Goal: Task Accomplishment & Management: Use online tool/utility

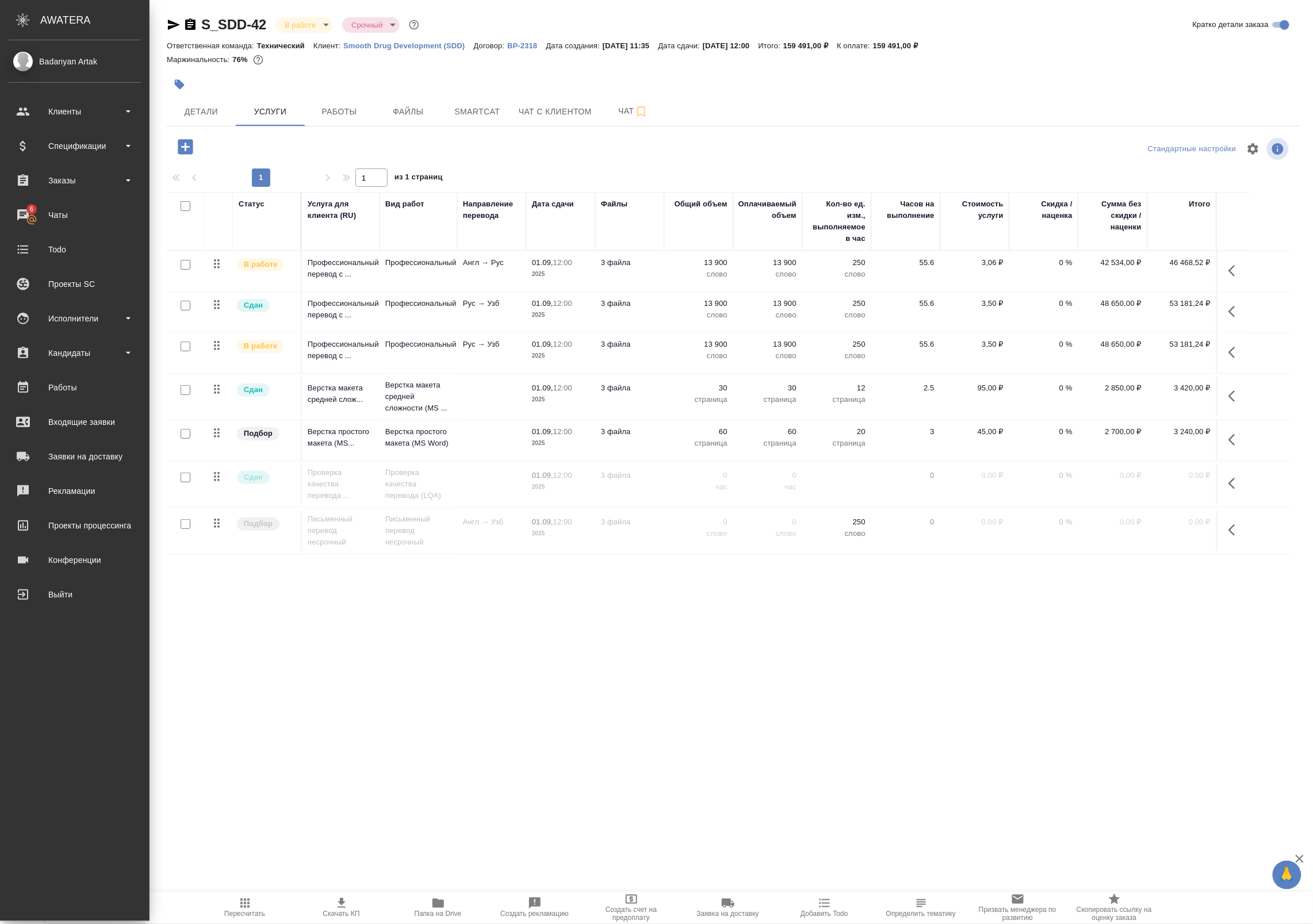
click at [366, 691] on div "Статус Услуга для клиента (RU) Вид работ Направление перевода Дата сдачи Файлы …" at bounding box center [729, 451] width 1125 height 518
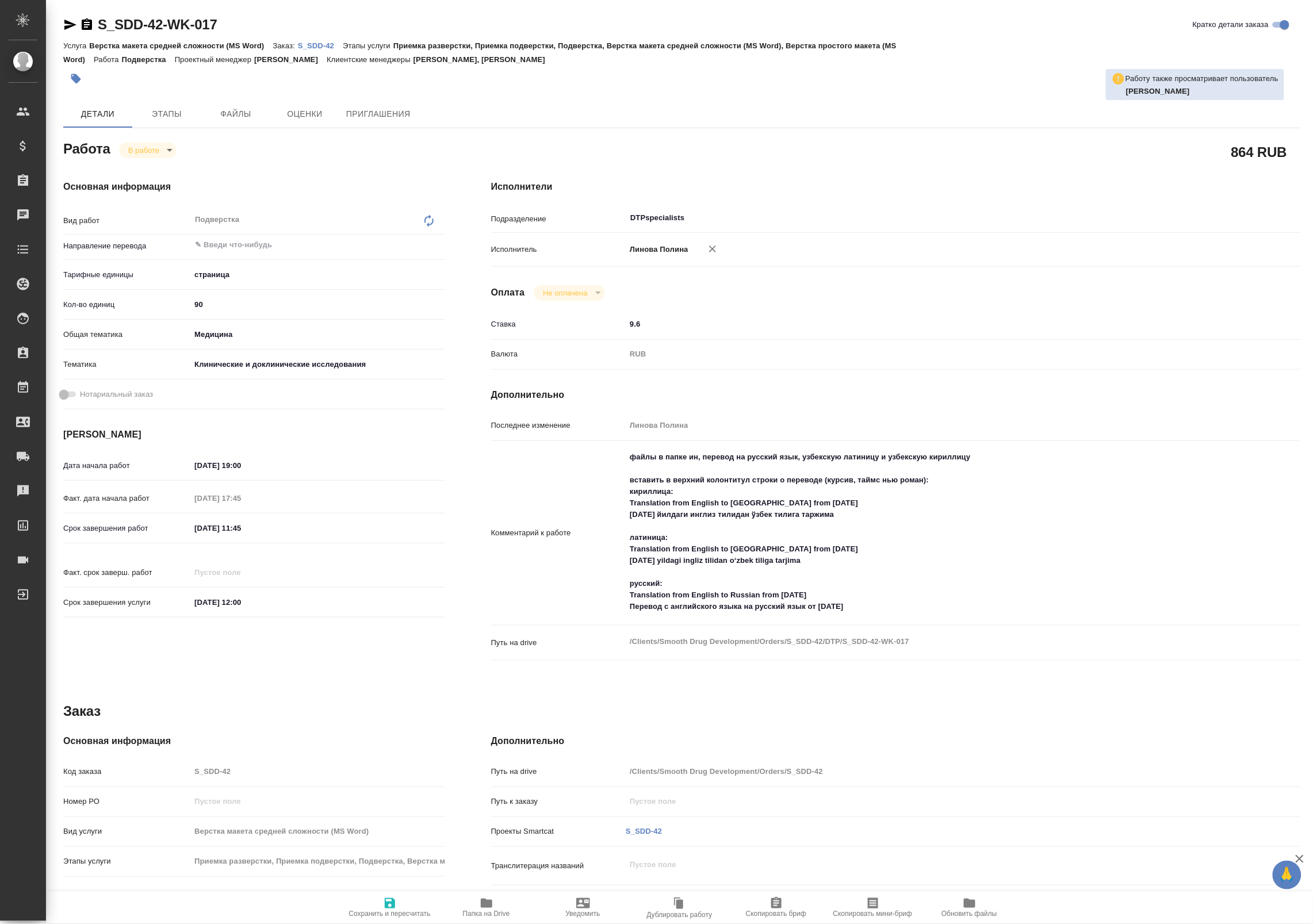
type textarea "x"
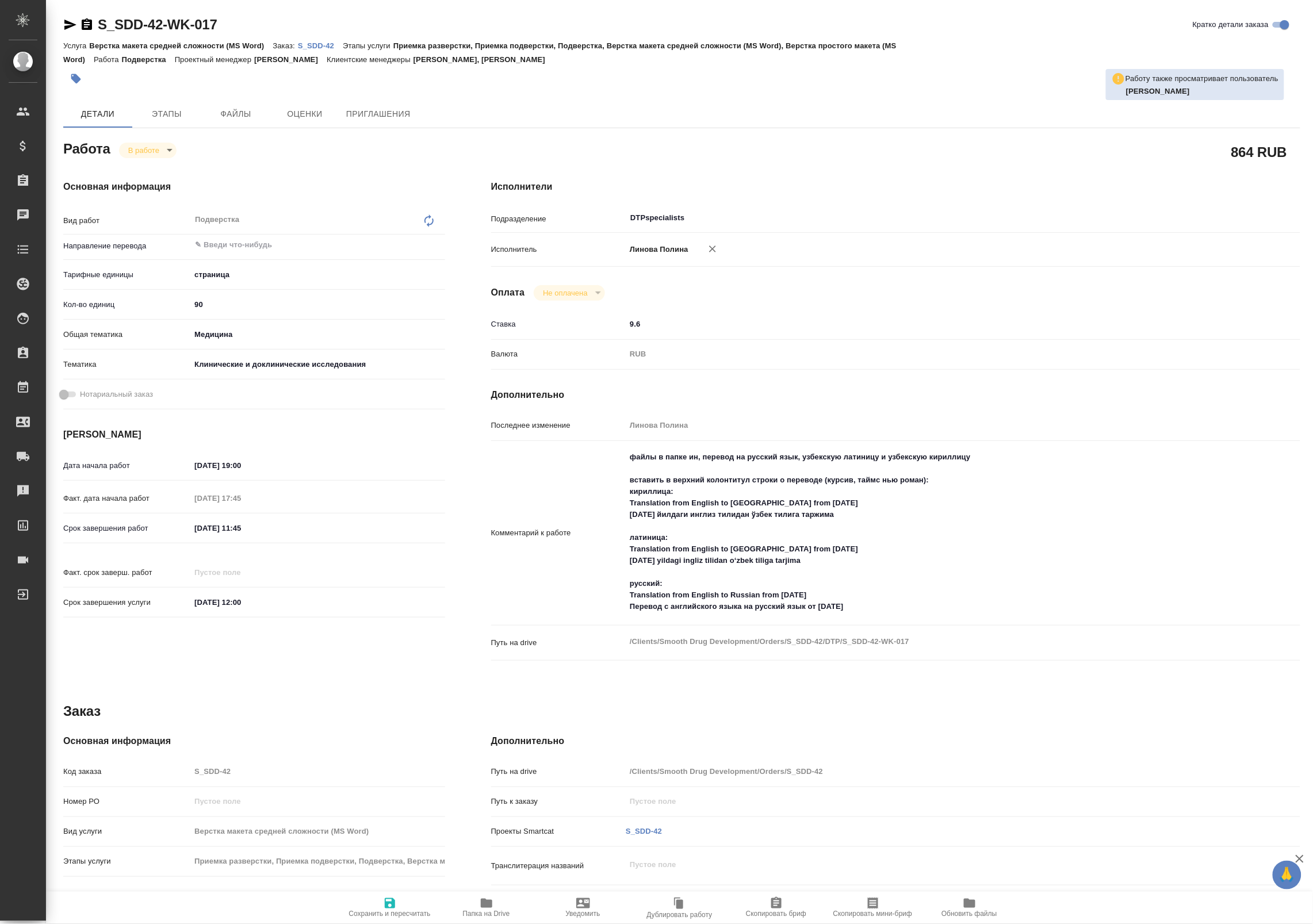
type textarea "x"
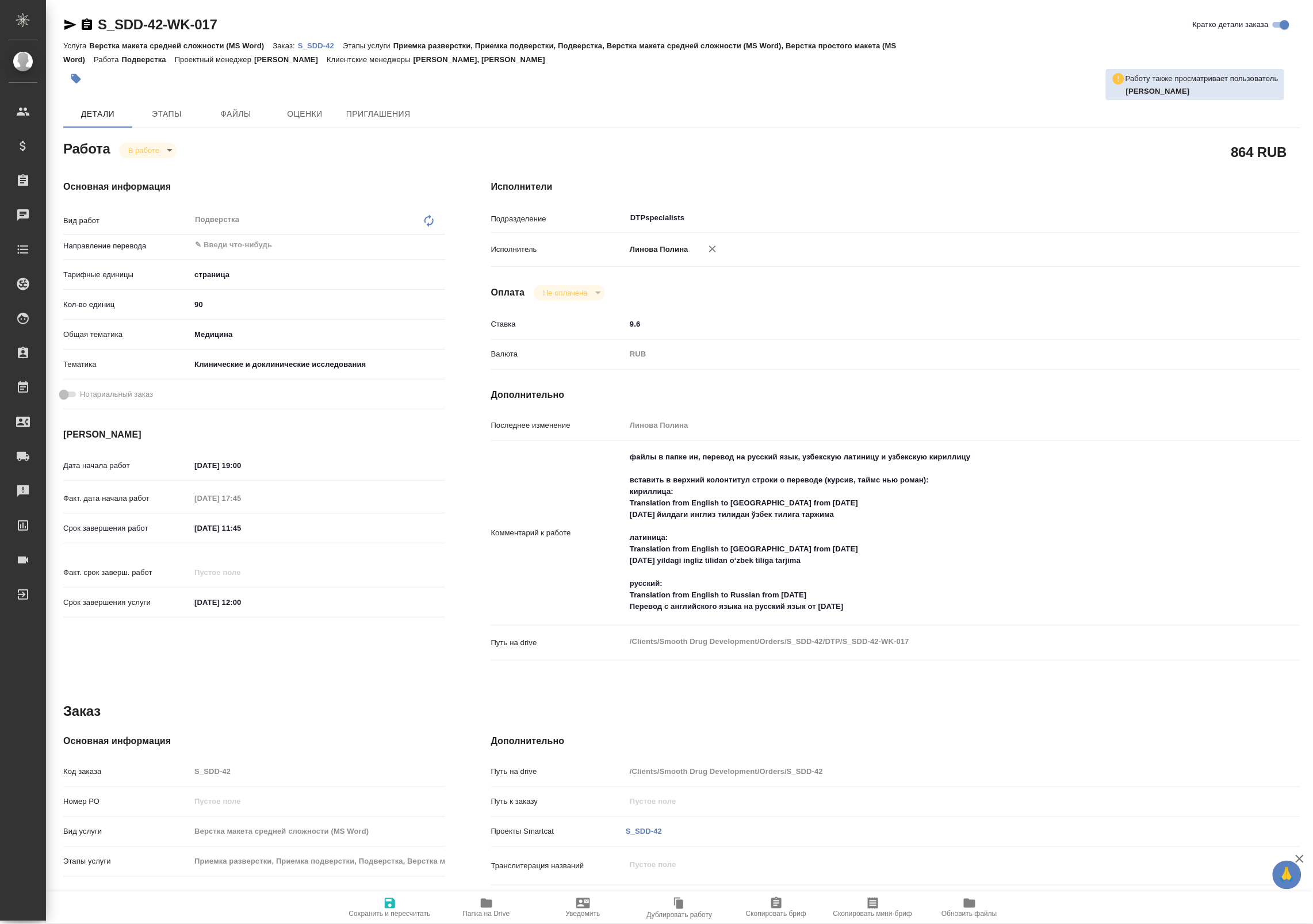
type textarea "x"
